Goal: Navigation & Orientation: Find specific page/section

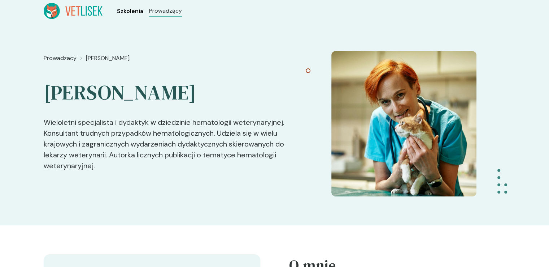
click at [128, 10] on span "Szkolenia" at bounding box center [130, 11] width 26 height 9
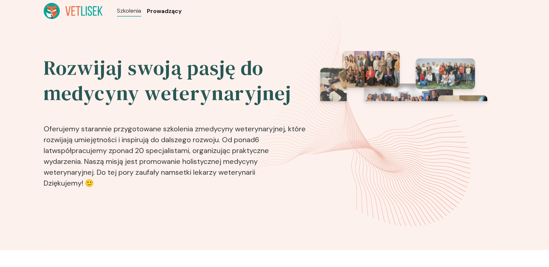
click at [165, 9] on span "Prowadzący" at bounding box center [164, 11] width 35 height 9
